Goal: Navigation & Orientation: Find specific page/section

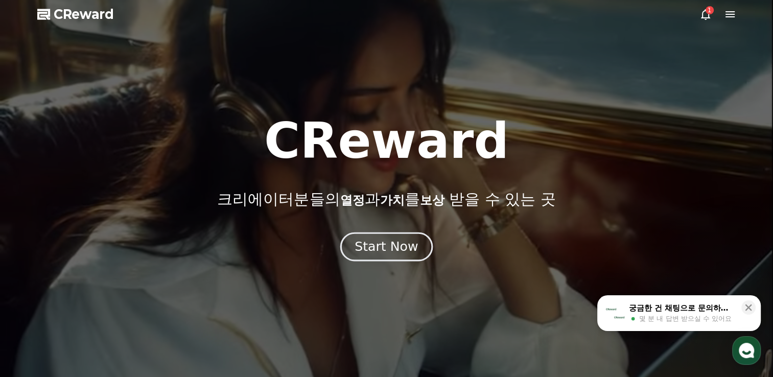
click at [414, 245] on div "Start Now" at bounding box center [386, 246] width 63 height 17
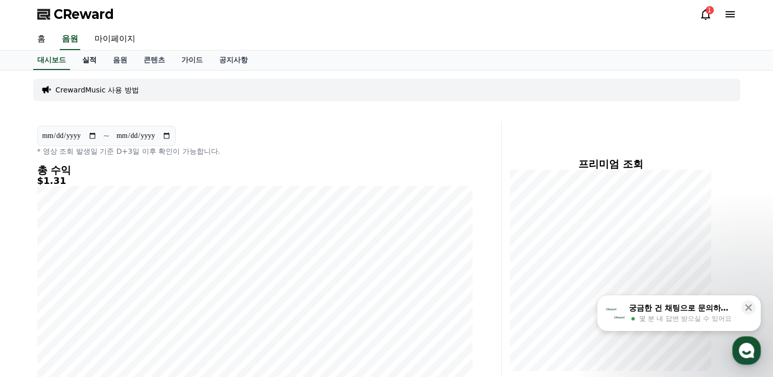
click at [96, 59] on link "실적" at bounding box center [89, 60] width 31 height 19
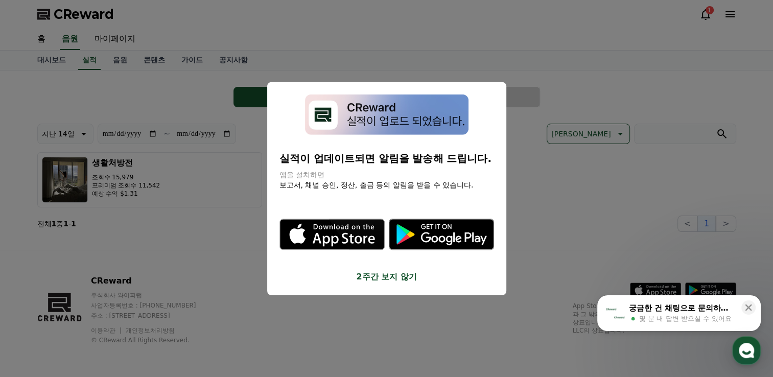
click at [115, 32] on button "close modal" at bounding box center [386, 188] width 773 height 377
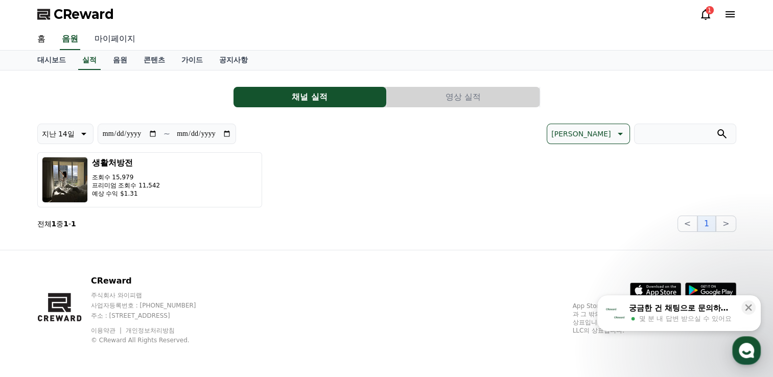
click at [119, 38] on link "마이페이지" at bounding box center [114, 39] width 57 height 21
select select "**********"
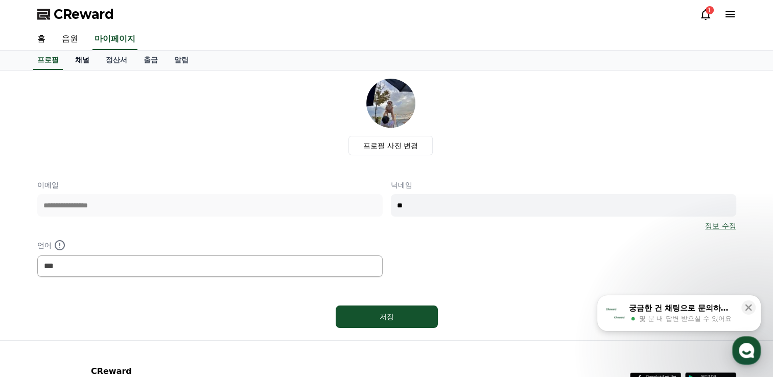
click at [76, 60] on link "채널" at bounding box center [82, 60] width 31 height 19
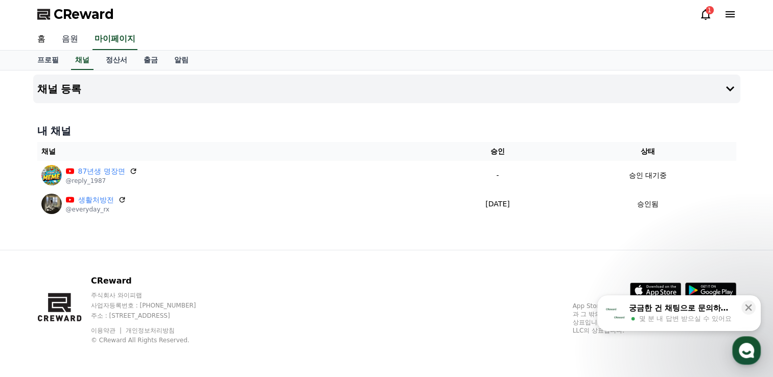
click at [70, 38] on link "음원" at bounding box center [70, 39] width 33 height 21
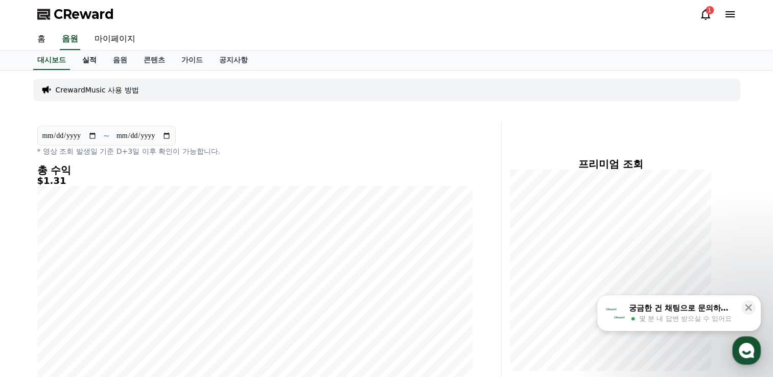
click at [96, 64] on link "실적" at bounding box center [89, 60] width 31 height 19
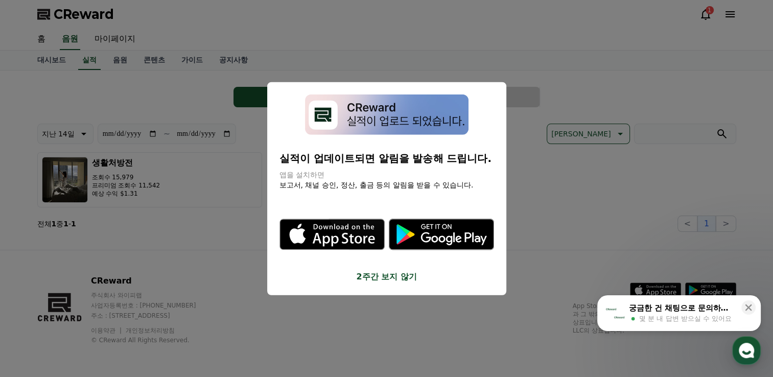
click at [407, 277] on button "2주간 보지 않기" at bounding box center [387, 276] width 215 height 12
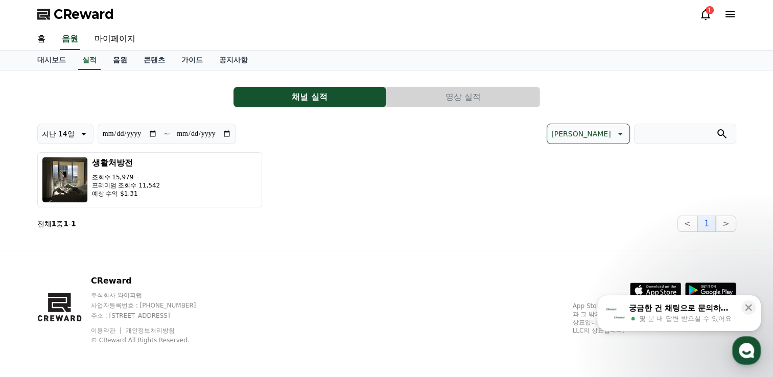
click at [122, 61] on link "음원" at bounding box center [120, 60] width 31 height 19
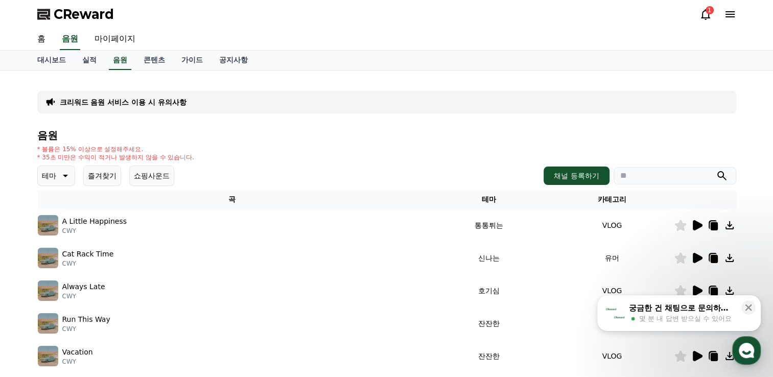
click at [62, 170] on icon at bounding box center [64, 176] width 12 height 12
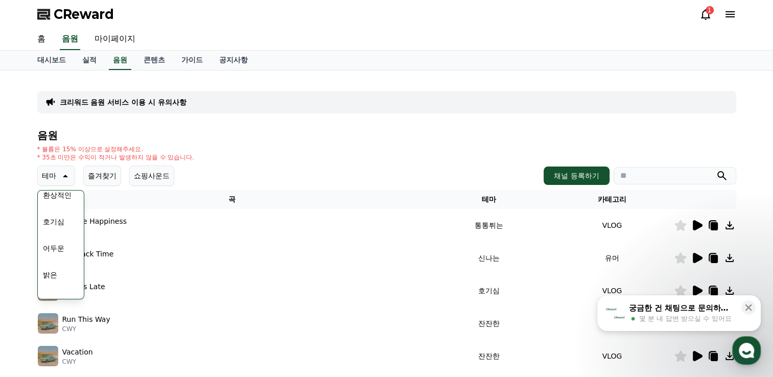
scroll to position [51, 0]
click at [60, 234] on button "어두운" at bounding box center [54, 231] width 30 height 22
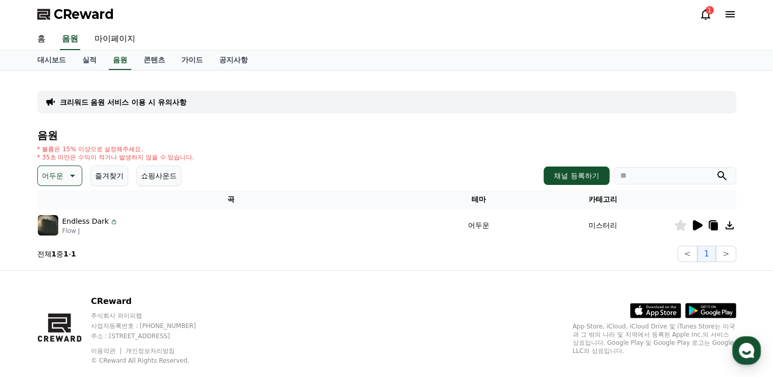
click at [45, 175] on p "어두운" at bounding box center [52, 176] width 21 height 14
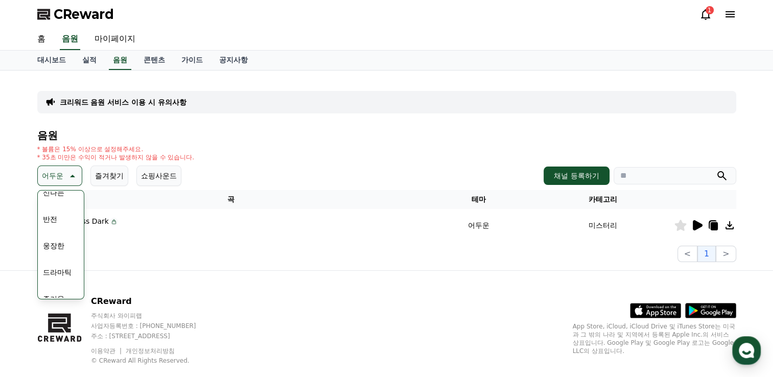
scroll to position [204, 0]
click at [63, 238] on button "드라마틱" at bounding box center [57, 237] width 37 height 22
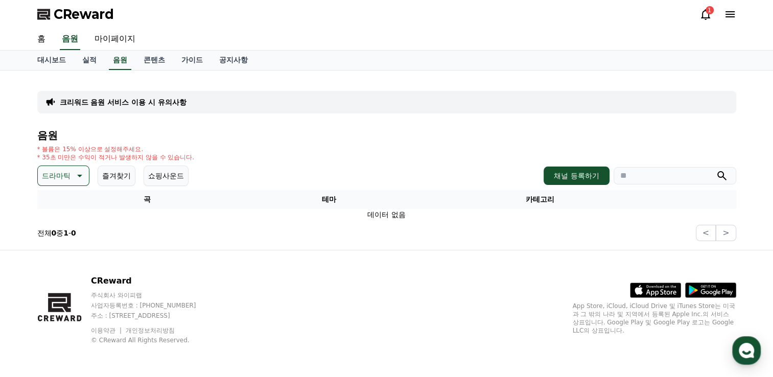
click at [63, 184] on button "드라마틱" at bounding box center [63, 176] width 52 height 20
click at [49, 202] on button "전체" at bounding box center [50, 203] width 22 height 22
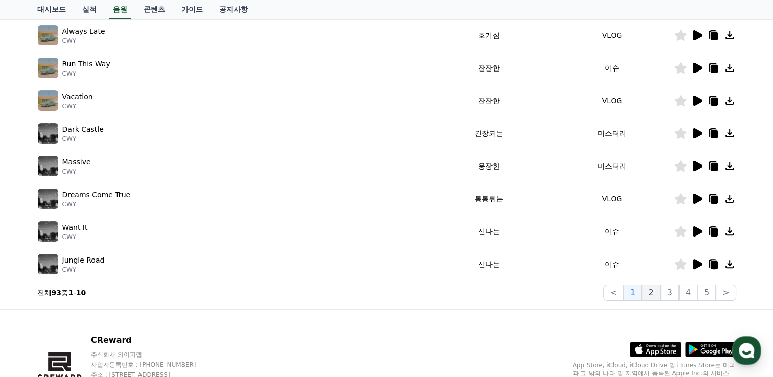
click at [651, 296] on button "2" at bounding box center [651, 293] width 18 height 16
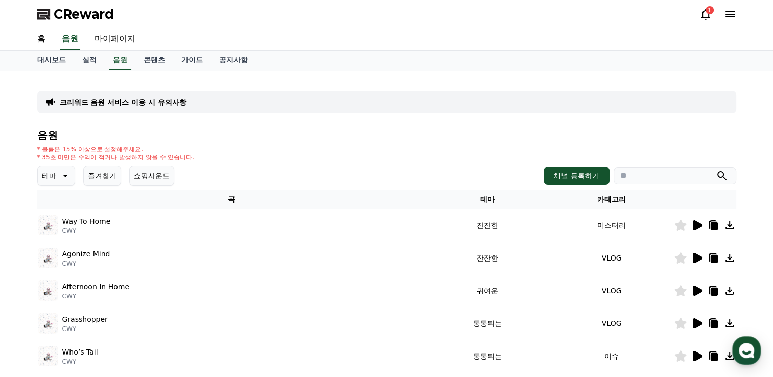
click at [0, 122] on html "CReward 1 홈 음원 마이페이지 대시보드 실적 음원 콘텐츠 가이드 공지사항 크리워드 음원 서비스 이용 시 유의사항 음원 * 볼륨은 15%…" at bounding box center [386, 346] width 773 height 692
click at [116, 34] on link "마이페이지" at bounding box center [114, 39] width 57 height 21
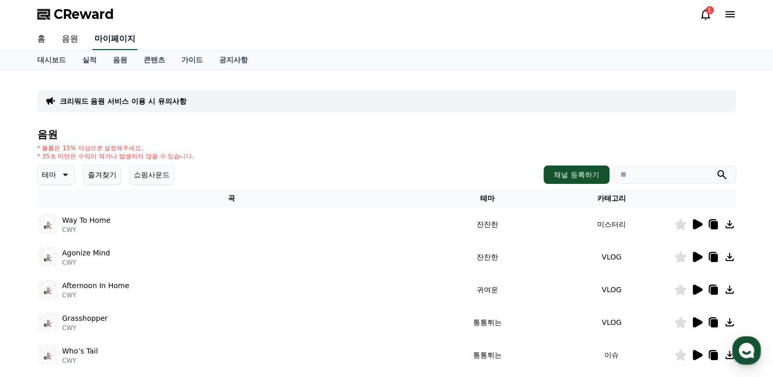
select select "**********"
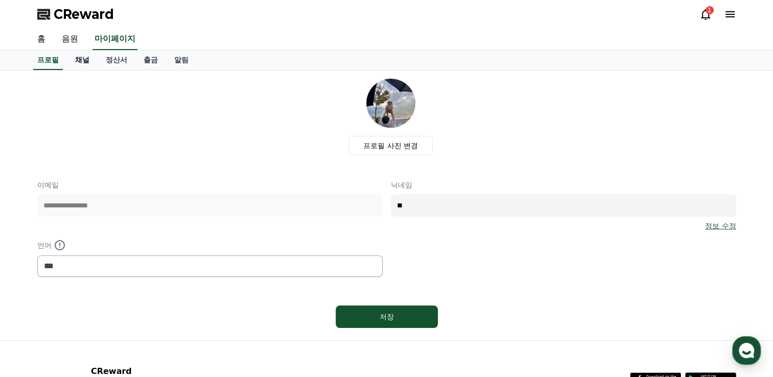
click at [80, 64] on link "채널" at bounding box center [82, 60] width 31 height 19
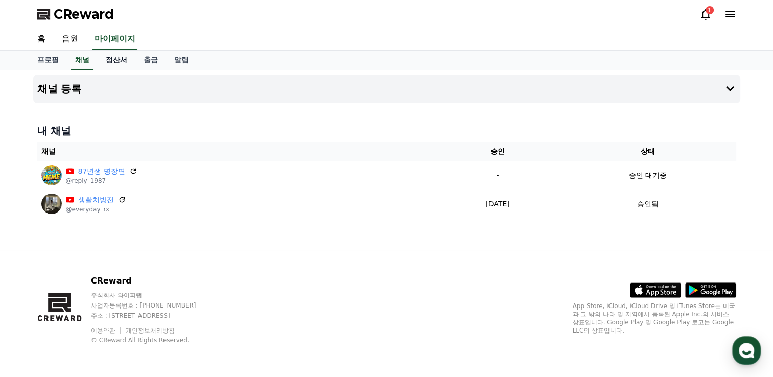
drag, startPoint x: 108, startPoint y: 63, endPoint x: 123, endPoint y: 63, distance: 14.3
click at [108, 63] on link "정산서" at bounding box center [117, 60] width 38 height 19
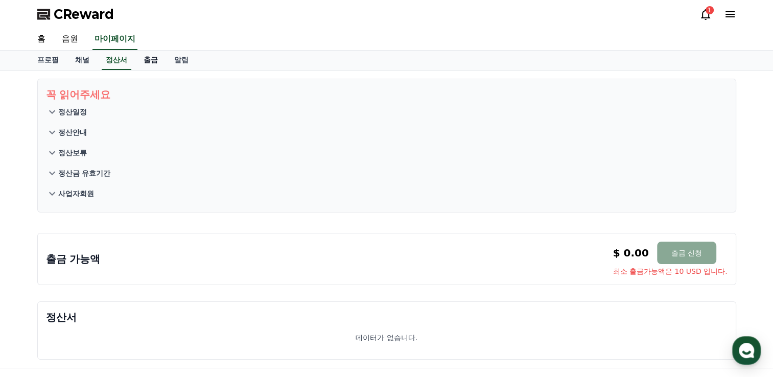
click at [149, 63] on link "출금" at bounding box center [150, 60] width 31 height 19
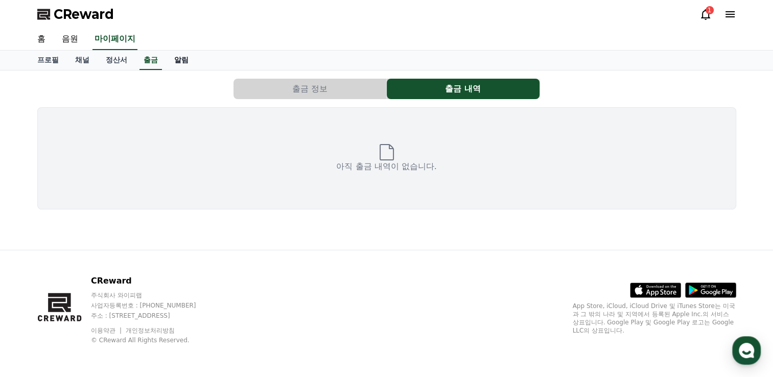
click at [182, 61] on link "알림" at bounding box center [181, 60] width 31 height 19
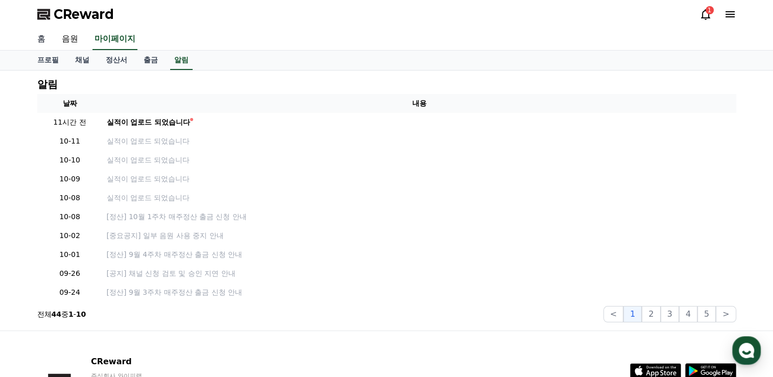
click at [43, 40] on link "홈" at bounding box center [41, 39] width 25 height 21
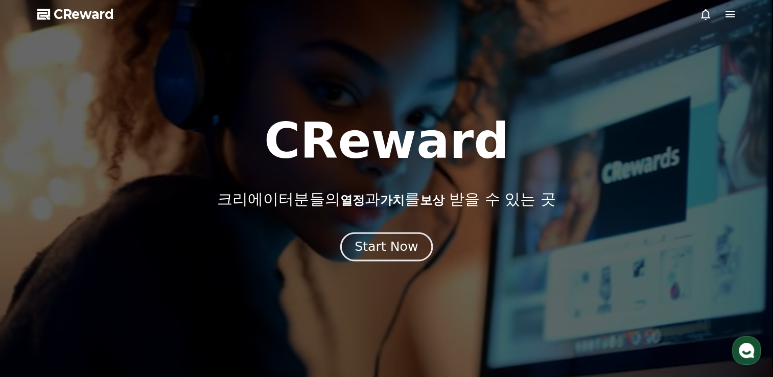
click at [410, 251] on div "Start Now" at bounding box center [386, 246] width 63 height 17
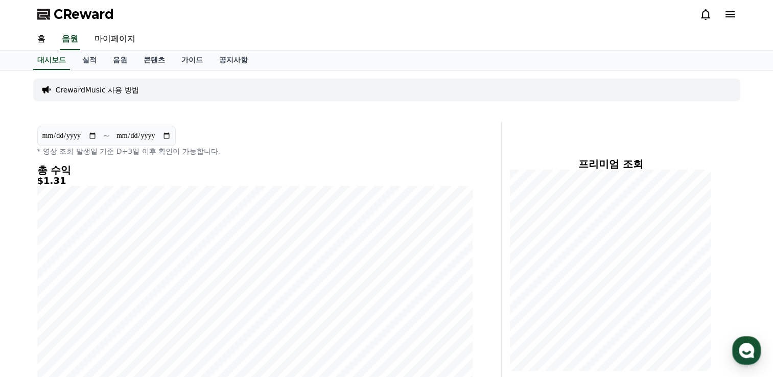
click at [726, 15] on icon at bounding box center [730, 14] width 12 height 12
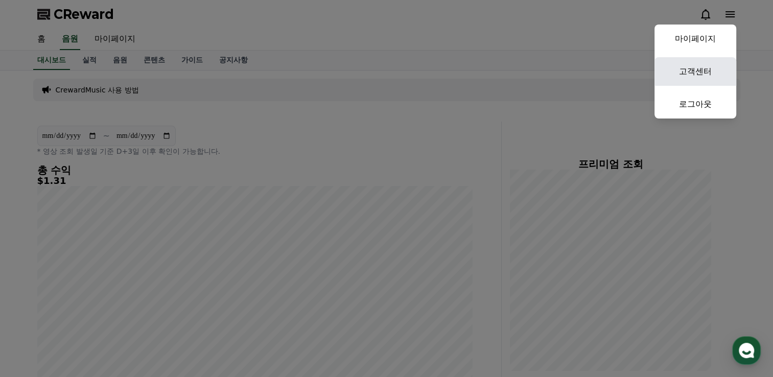
click at [699, 67] on link "고객센터" at bounding box center [696, 71] width 82 height 29
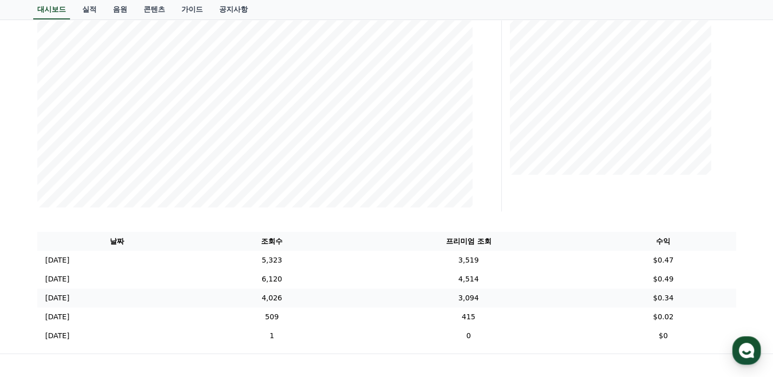
scroll to position [299, 0]
